Goal: Task Accomplishment & Management: Manage account settings

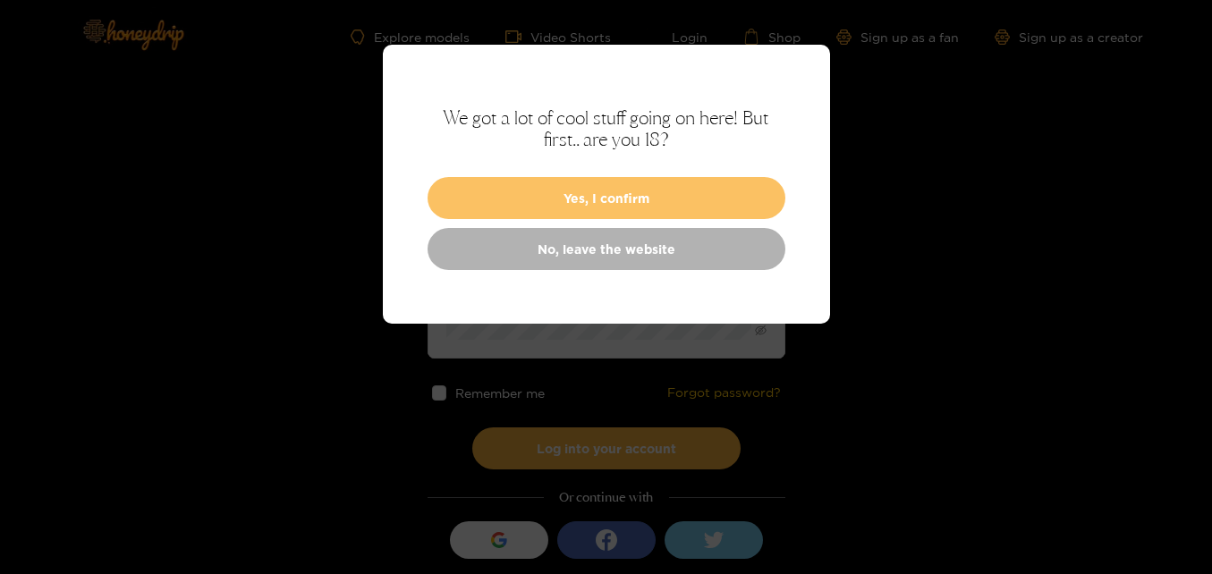
click at [579, 205] on button "Yes, I confirm" at bounding box center [607, 198] width 358 height 42
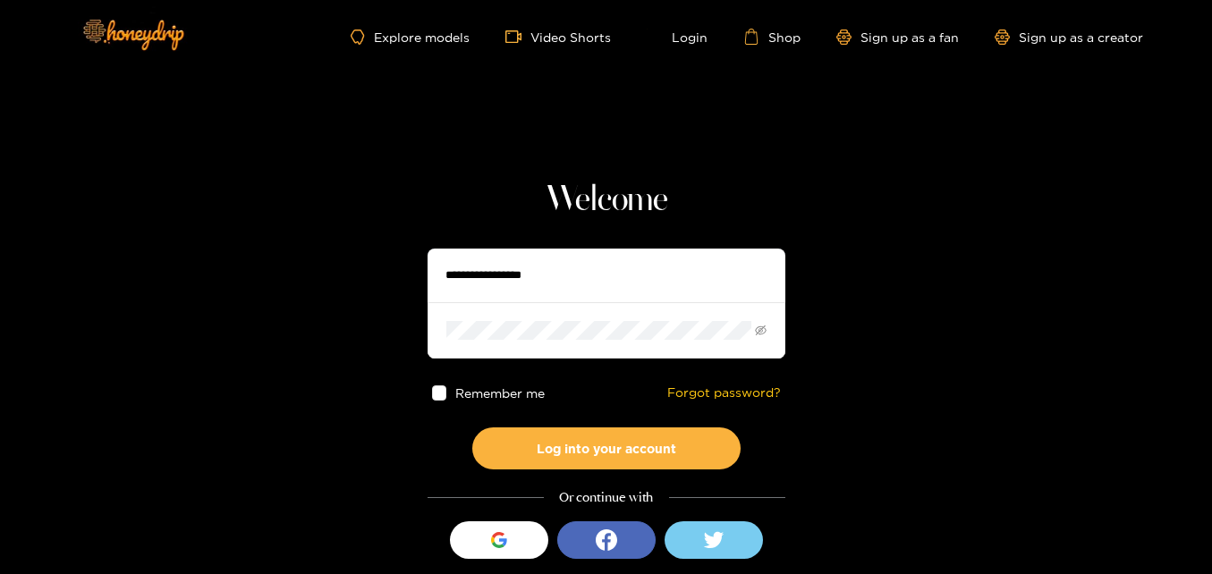
click at [529, 278] on input "text" at bounding box center [607, 276] width 358 height 54
type input "**********"
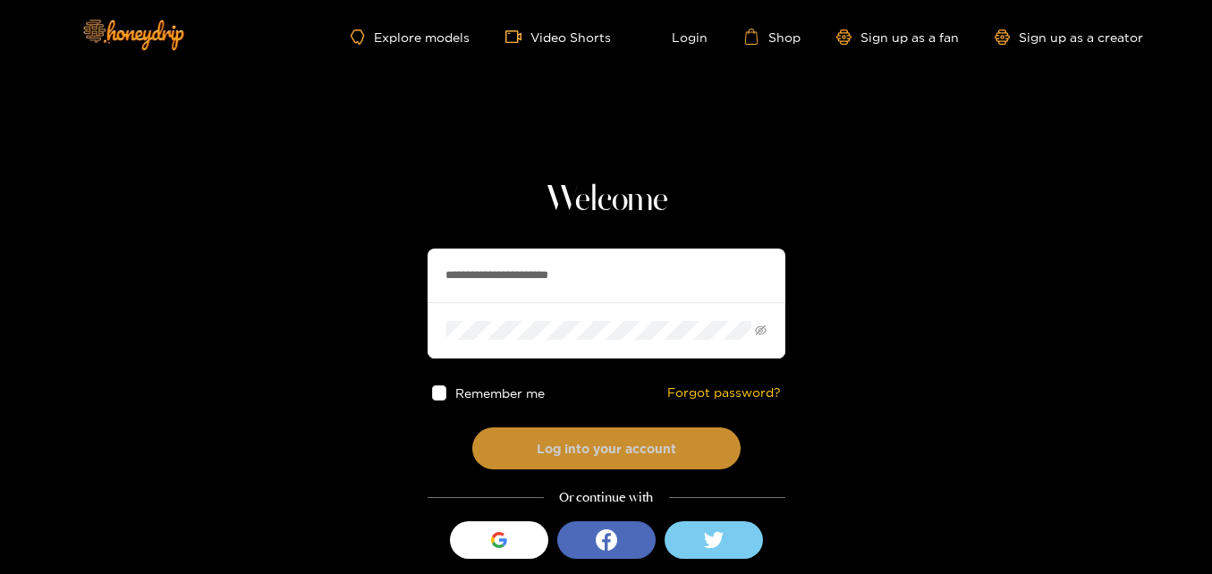
click at [562, 436] on button "Log into your account" at bounding box center [606, 449] width 268 height 42
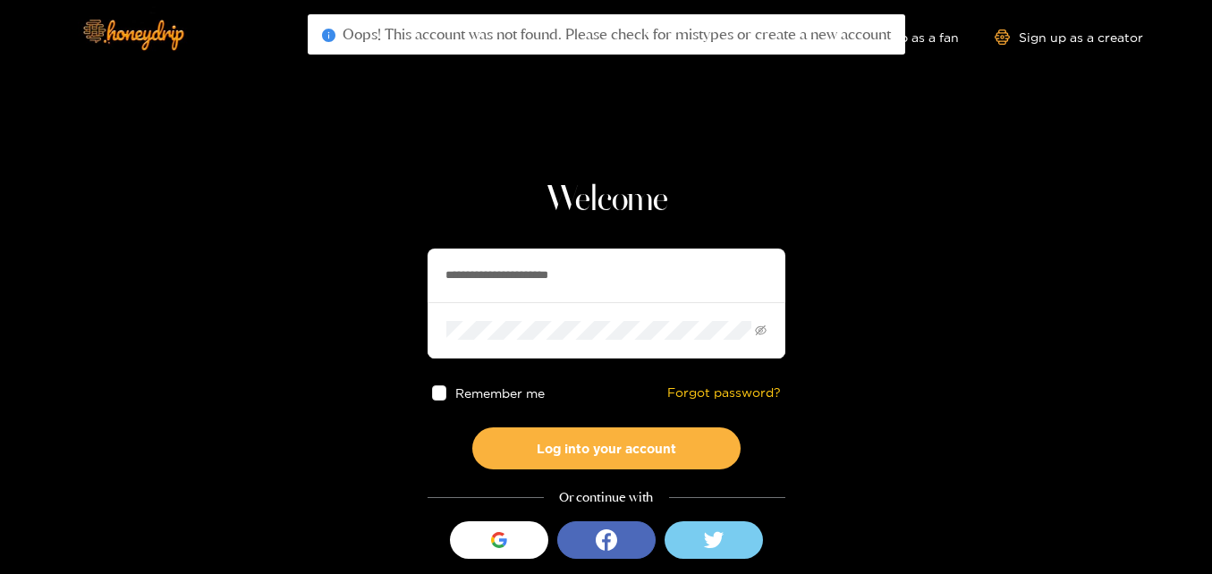
click at [436, 392] on span at bounding box center [439, 393] width 15 height 15
click at [503, 525] on div "button" at bounding box center [499, 540] width 34 height 34
